Goal: Task Accomplishment & Management: Complete application form

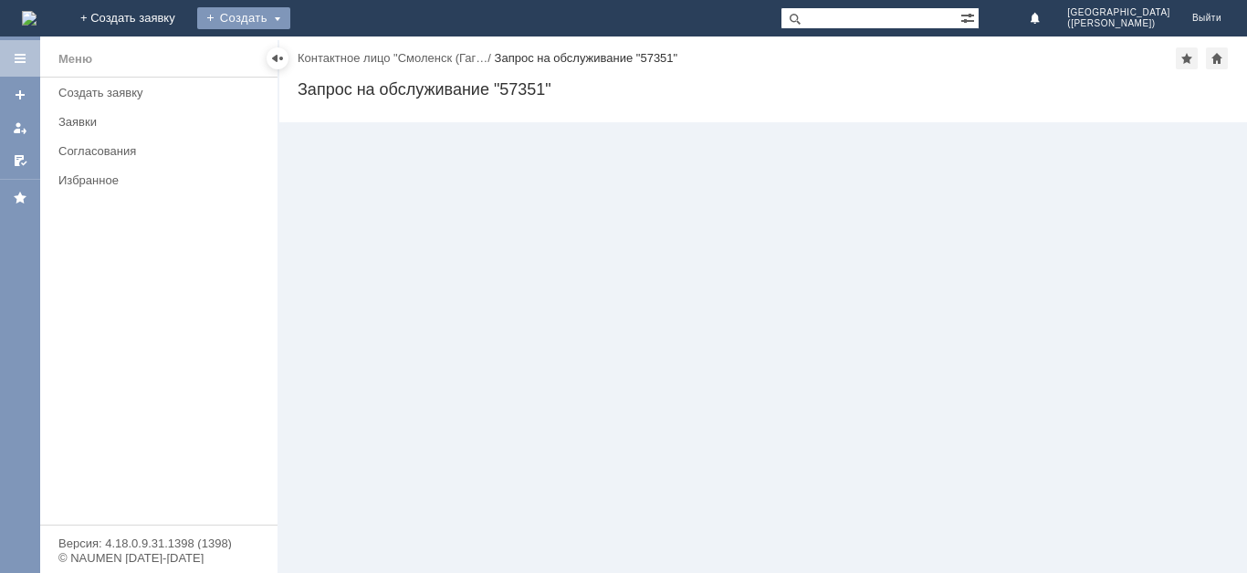
click at [290, 13] on div "Создать" at bounding box center [243, 18] width 93 height 22
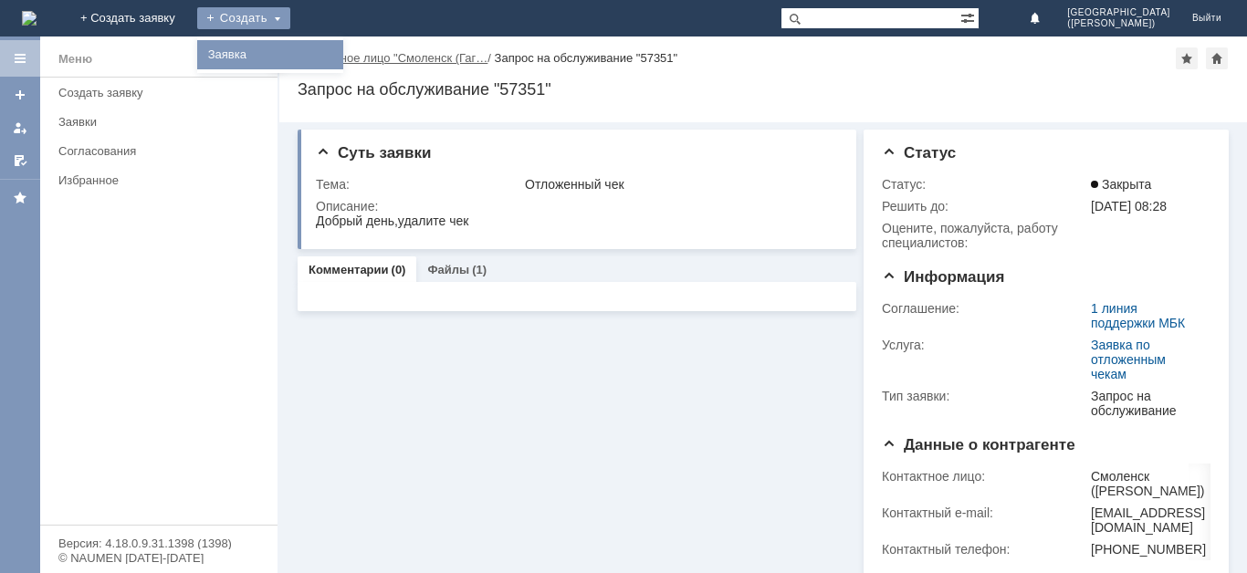
click at [340, 60] on link "Заявка" at bounding box center [270, 55] width 139 height 22
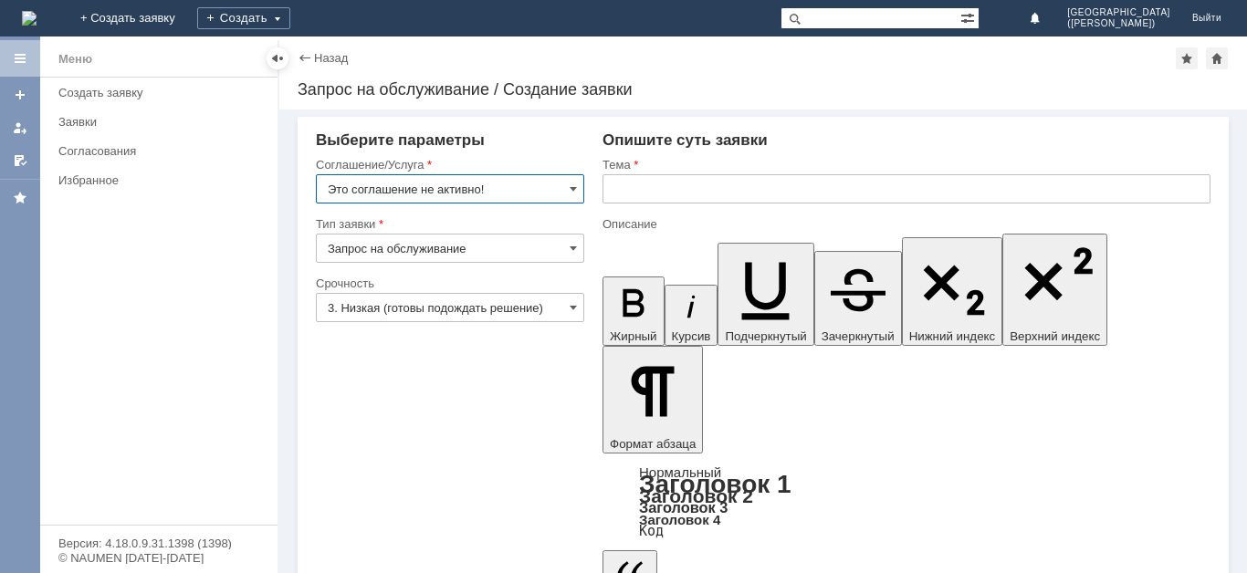
click at [515, 246] on input "Запрос на обслуживание" at bounding box center [450, 248] width 268 height 29
click at [550, 192] on input "Это соглашение не активно!" at bounding box center [450, 188] width 268 height 29
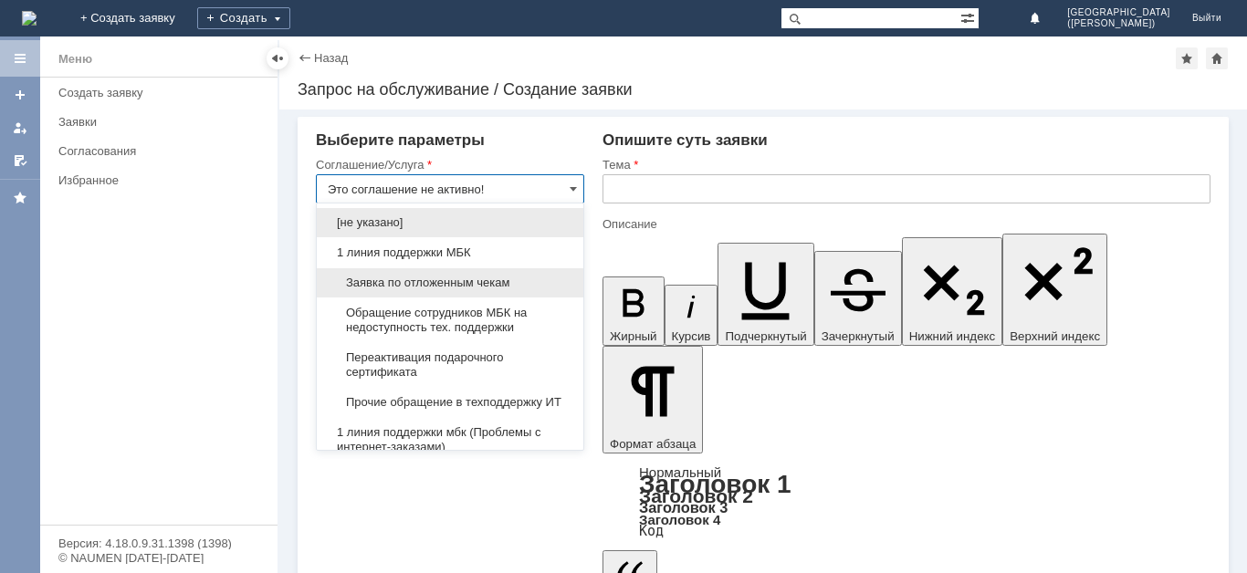
type input "Запрос на обслуживание"
click at [455, 287] on span "Заявка по отложенным чекам" at bounding box center [450, 283] width 245 height 15
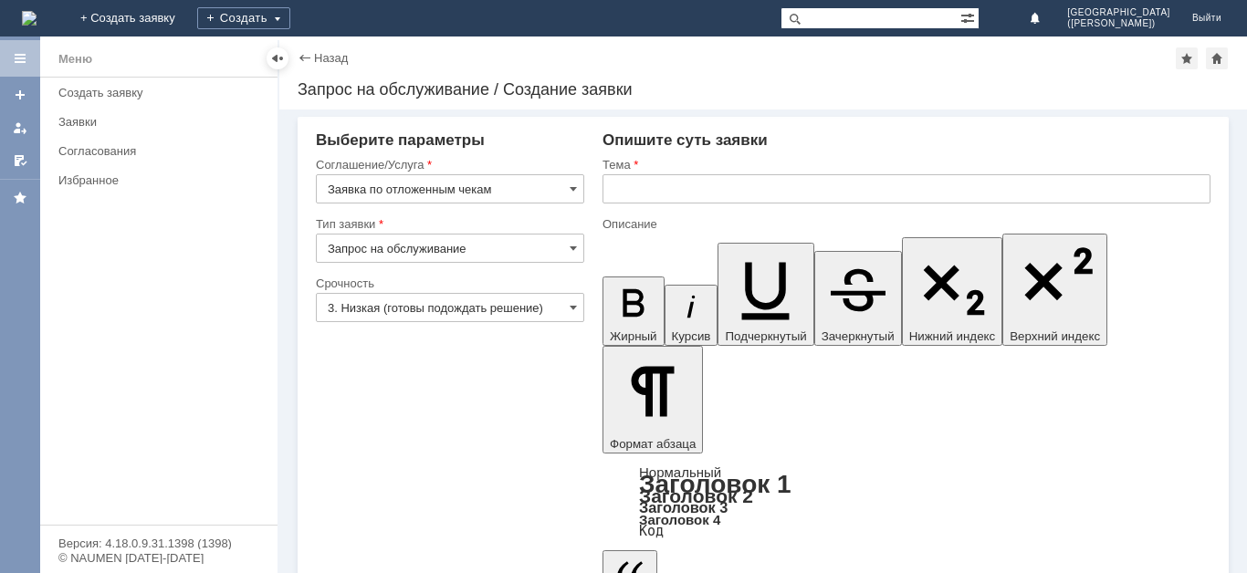
type input "Заявка по отложенным чекам"
click at [786, 201] on input "text" at bounding box center [906, 188] width 608 height 29
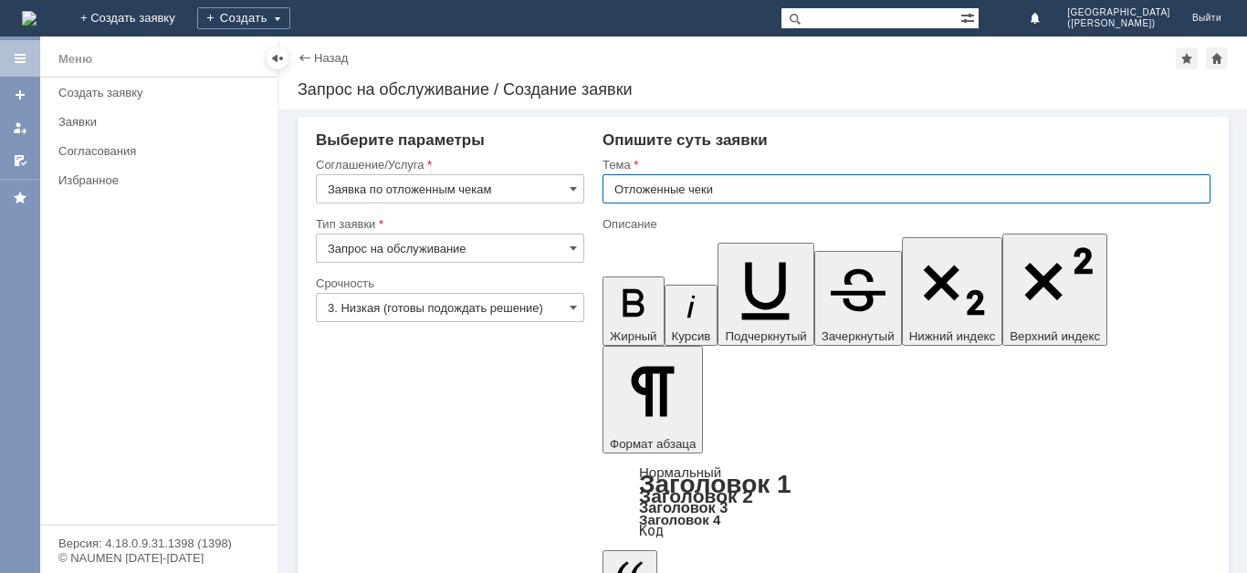
type input "Отложенные чеки"
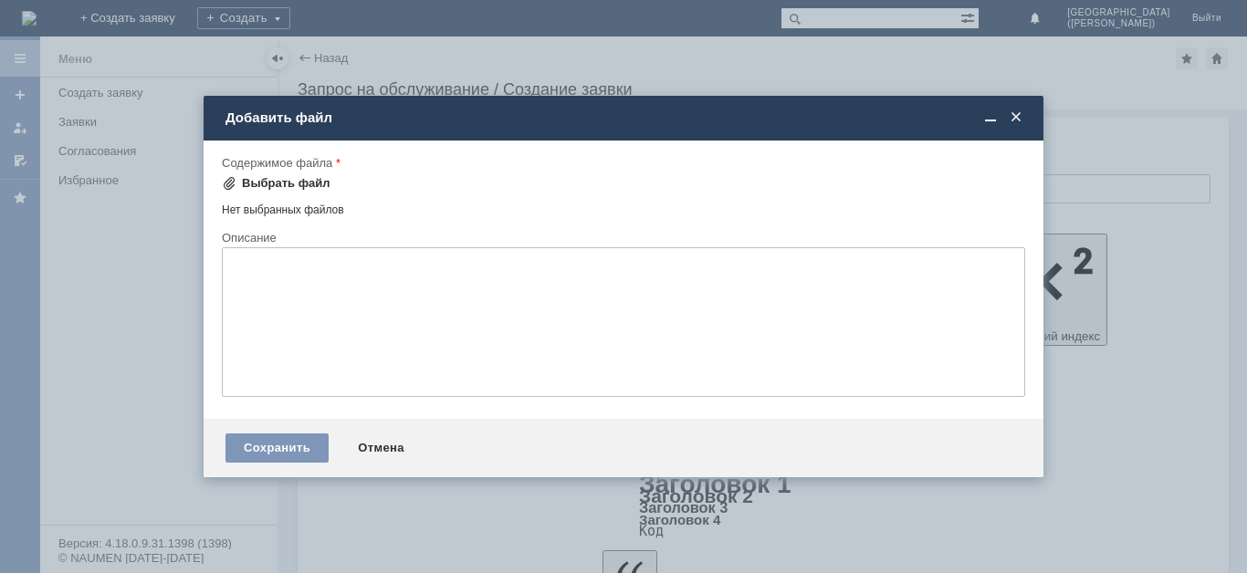
click at [296, 184] on div "Выбрать файл" at bounding box center [286, 183] width 89 height 15
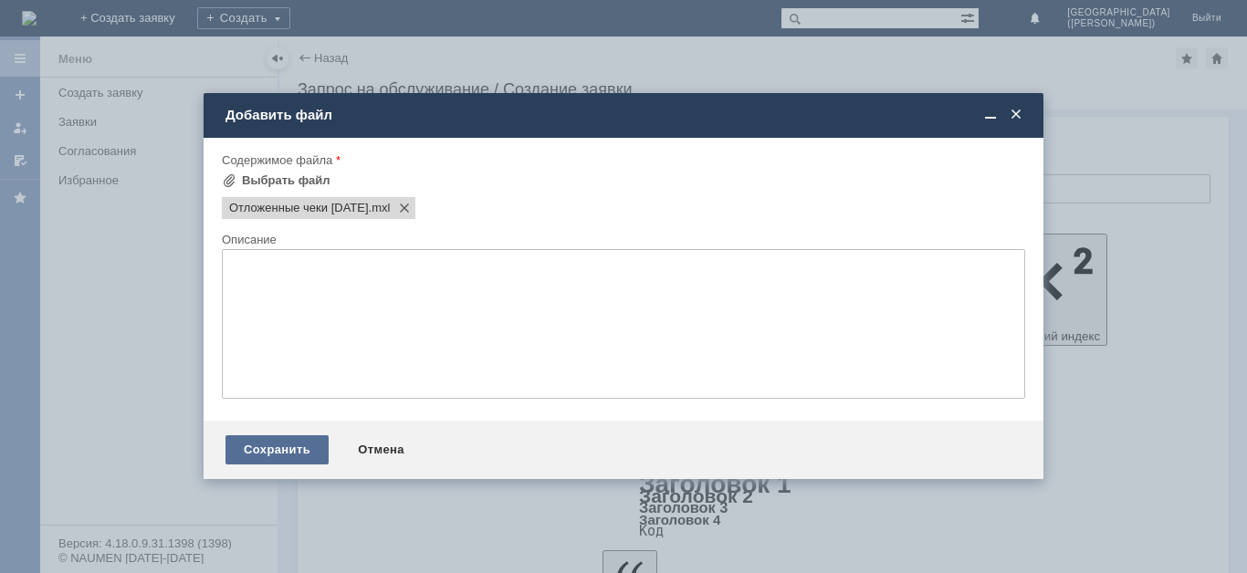
click at [233, 441] on div "Сохранить" at bounding box center [276, 449] width 103 height 29
